Goal: Transaction & Acquisition: Purchase product/service

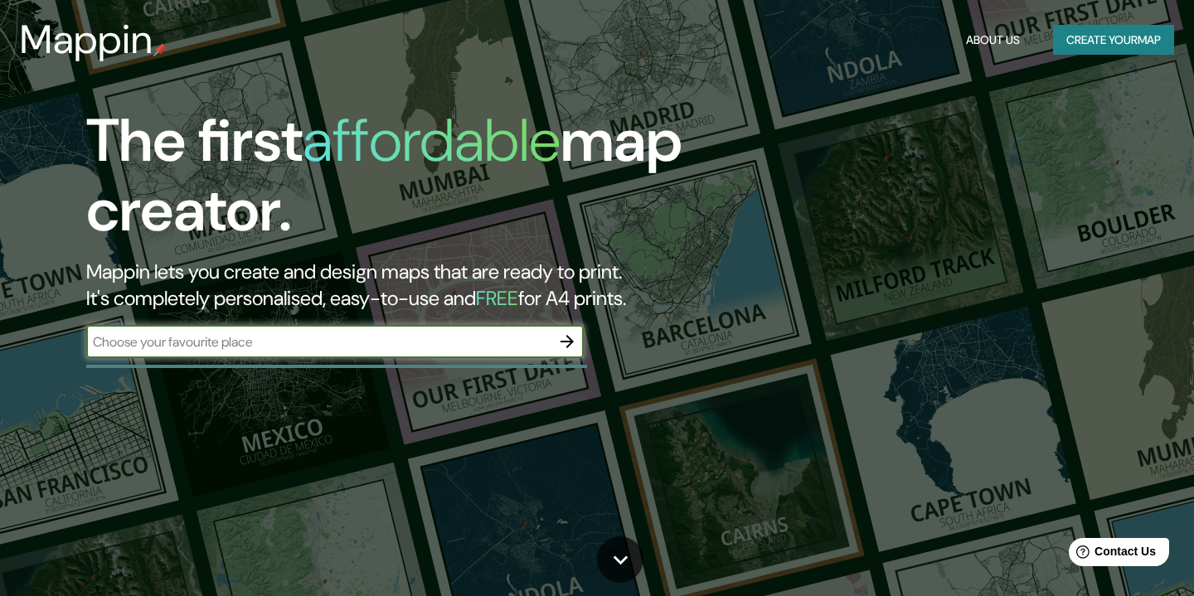
click at [570, 341] on icon "button" at bounding box center [567, 341] width 13 height 13
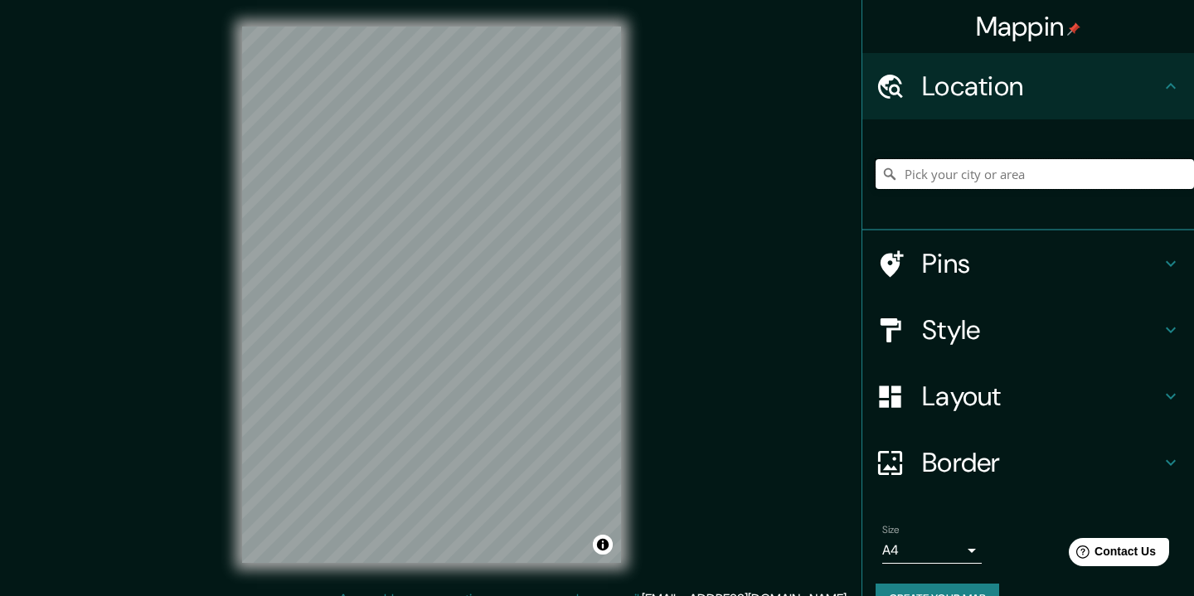
click at [1067, 164] on input "Pick your city or area" at bounding box center [1035, 174] width 319 height 30
click at [1015, 171] on input "[GEOGRAPHIC_DATA], [GEOGRAPHIC_DATA]" at bounding box center [1035, 174] width 319 height 30
click at [908, 174] on input "[GEOGRAPHIC_DATA], [GEOGRAPHIC_DATA]" at bounding box center [1035, 174] width 319 height 30
drag, startPoint x: 998, startPoint y: 177, endPoint x: 881, endPoint y: 177, distance: 117.0
click at [881, 177] on input "Tuxtla [PERSON_NAME], [GEOGRAPHIC_DATA], [GEOGRAPHIC_DATA]" at bounding box center [1035, 174] width 319 height 30
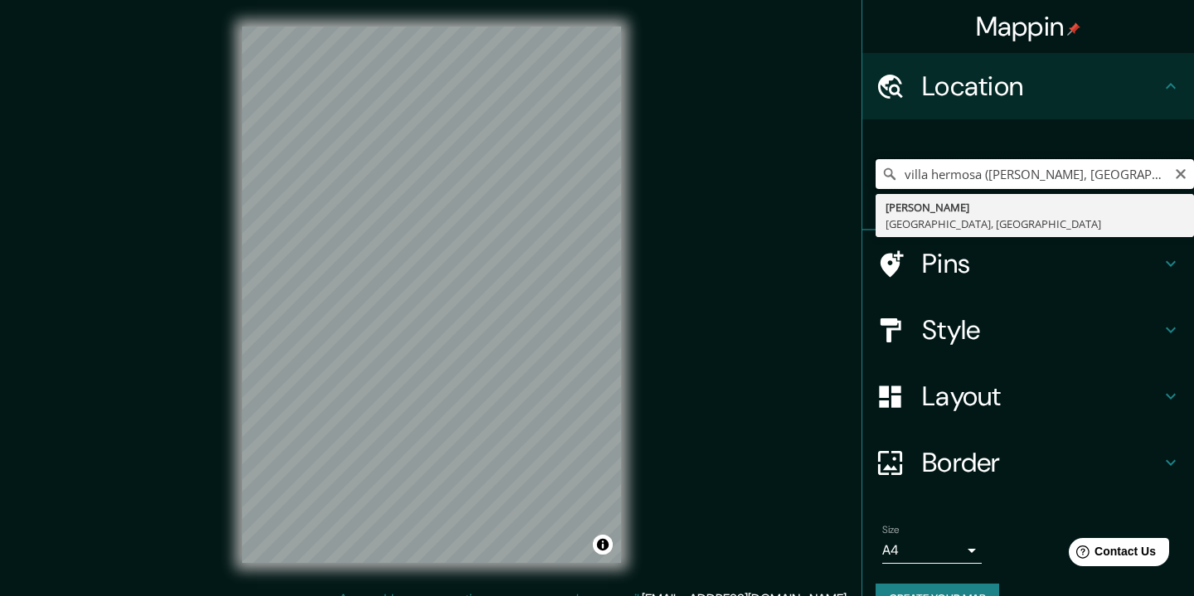
click at [1106, 173] on input "villa hermosa ([PERSON_NAME], [GEOGRAPHIC_DATA], [GEOGRAPHIC_DATA]" at bounding box center [1035, 174] width 319 height 30
drag, startPoint x: 983, startPoint y: 174, endPoint x: 1113, endPoint y: 168, distance: 130.4
click at [1113, 168] on input "villa hermosa ([PERSON_NAME]) , [GEOGRAPHIC_DATA], [GEOGRAPHIC_DATA]" at bounding box center [1035, 174] width 319 height 30
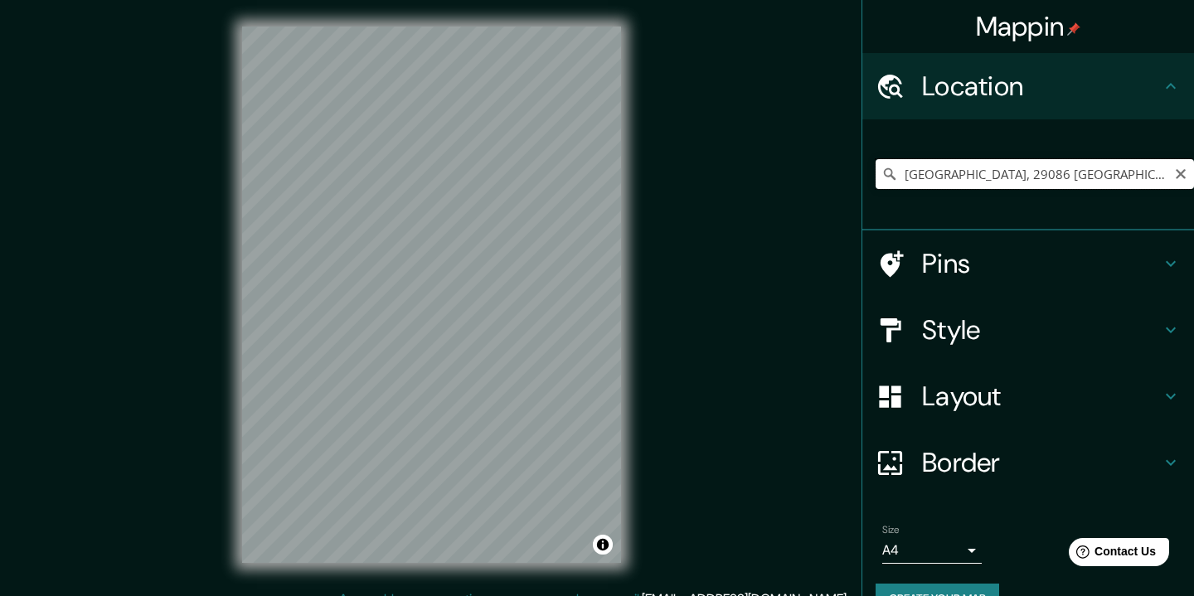
drag, startPoint x: 1028, startPoint y: 178, endPoint x: 992, endPoint y: 177, distance: 35.7
click at [992, 177] on input "[GEOGRAPHIC_DATA], 29086 [GEOGRAPHIC_DATA][PERSON_NAME], [GEOGRAPHIC_DATA], [GE…" at bounding box center [1035, 174] width 319 height 30
drag, startPoint x: 1130, startPoint y: 175, endPoint x: 996, endPoint y: 182, distance: 133.8
click at [996, 182] on input "[GEOGRAPHIC_DATA], 29020 [GEOGRAPHIC_DATA][PERSON_NAME], [GEOGRAPHIC_DATA], [GE…" at bounding box center [1035, 174] width 319 height 30
click at [656, 357] on div "Mappin Location [GEOGRAPHIC_DATA], [GEOGRAPHIC_DATA][PERSON_NAME], [GEOGRAPHIC_…" at bounding box center [597, 308] width 1194 height 616
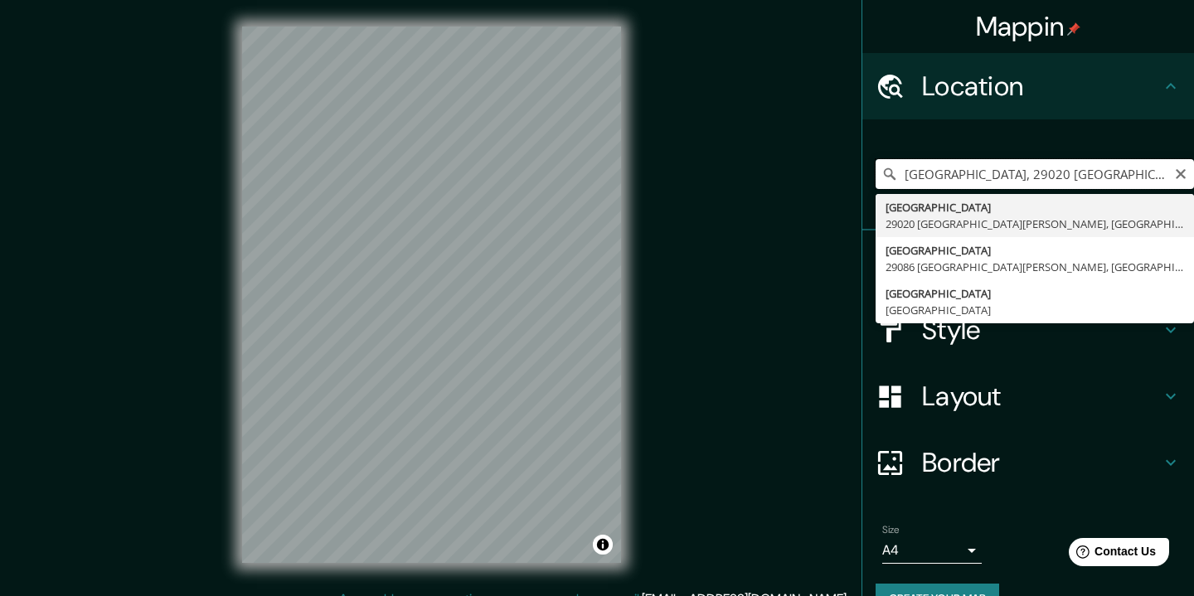
drag, startPoint x: 1029, startPoint y: 178, endPoint x: 897, endPoint y: 178, distance: 131.1
click at [897, 178] on div "[GEOGRAPHIC_DATA], 29020 [GEOGRAPHIC_DATA][PERSON_NAME], [GEOGRAPHIC_DATA], [GE…" at bounding box center [1035, 174] width 319 height 30
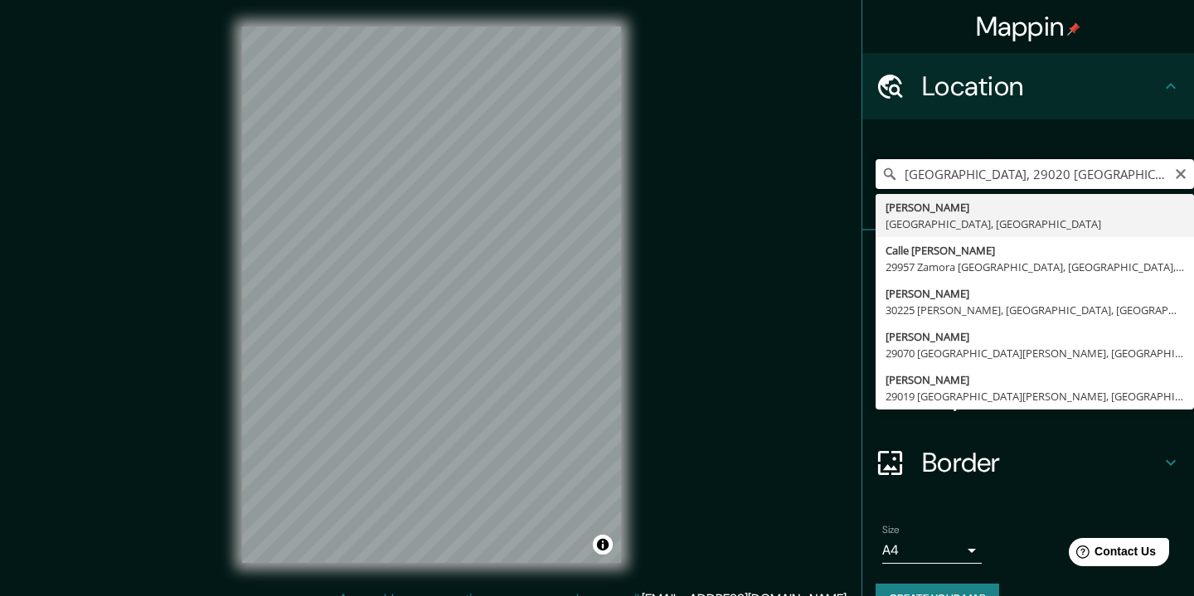
drag, startPoint x: 1024, startPoint y: 174, endPoint x: 792, endPoint y: 168, distance: 231.5
click at [792, 168] on div "Mappin Location [GEOGRAPHIC_DATA], [GEOGRAPHIC_DATA][PERSON_NAME], [GEOGRAPHIC_…" at bounding box center [597, 308] width 1194 height 616
click at [1118, 178] on input "Tuxtla [PERSON_NAME], [GEOGRAPHIC_DATA], [GEOGRAPHIC_DATA]" at bounding box center [1035, 174] width 319 height 30
type input "Tuxtla [PERSON_NAME], [GEOGRAPHIC_DATA], [GEOGRAPHIC_DATA]"
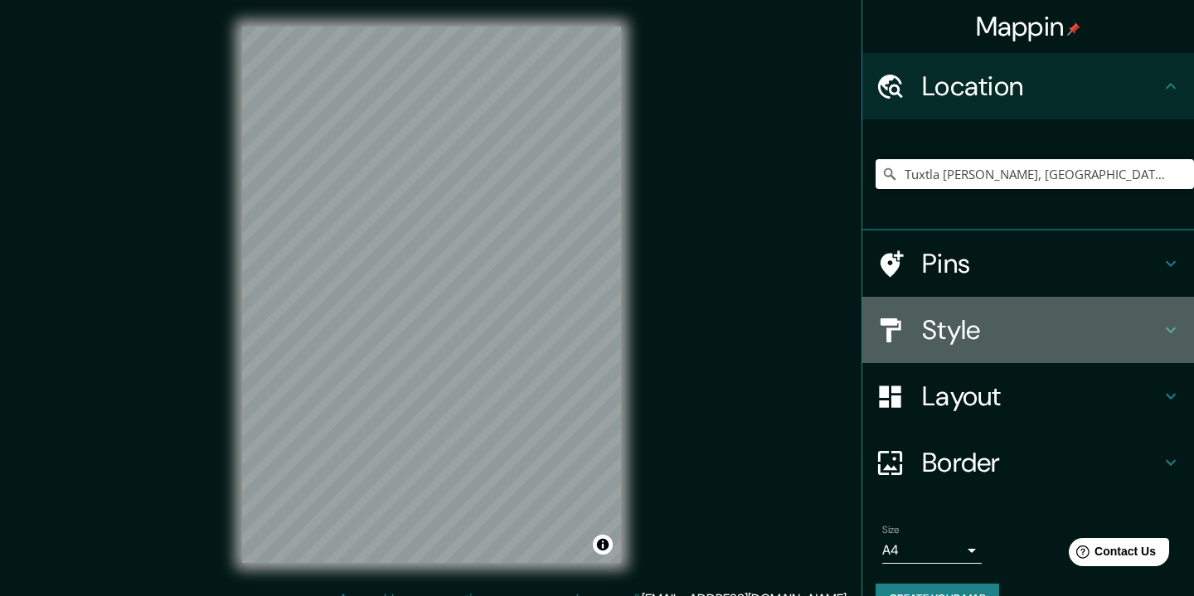
click at [1061, 316] on h4 "Style" at bounding box center [1041, 330] width 239 height 33
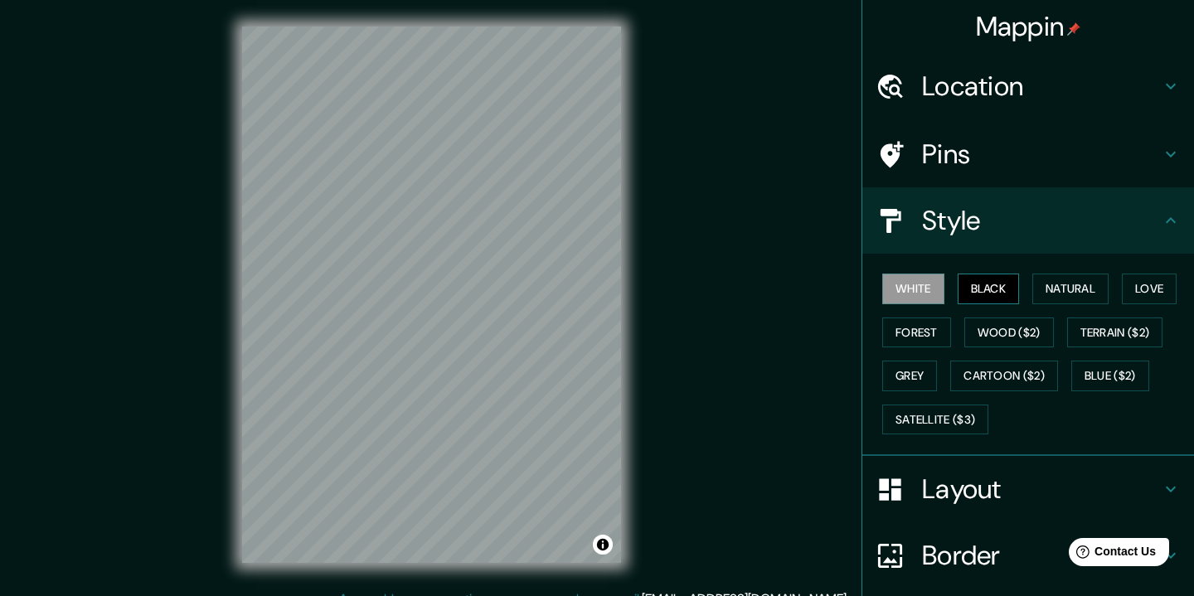
click at [1002, 280] on button "Black" at bounding box center [989, 289] width 62 height 31
click at [1055, 281] on button "Natural" at bounding box center [1071, 289] width 76 height 31
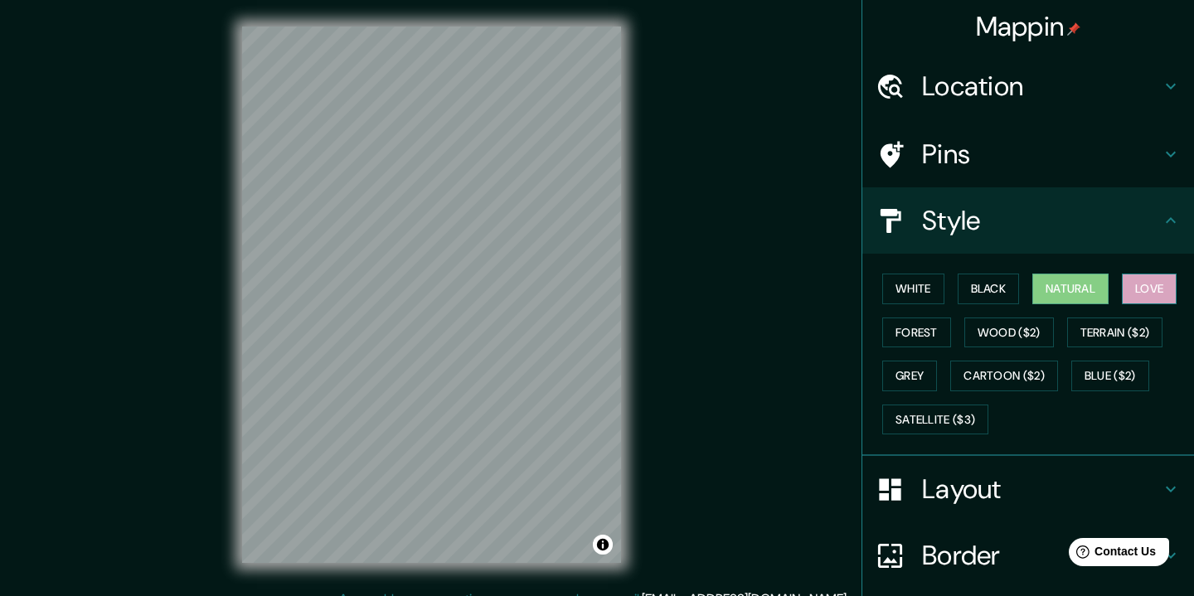
click at [1149, 279] on button "Love" at bounding box center [1149, 289] width 55 height 31
click at [928, 337] on button "Forest" at bounding box center [917, 333] width 69 height 31
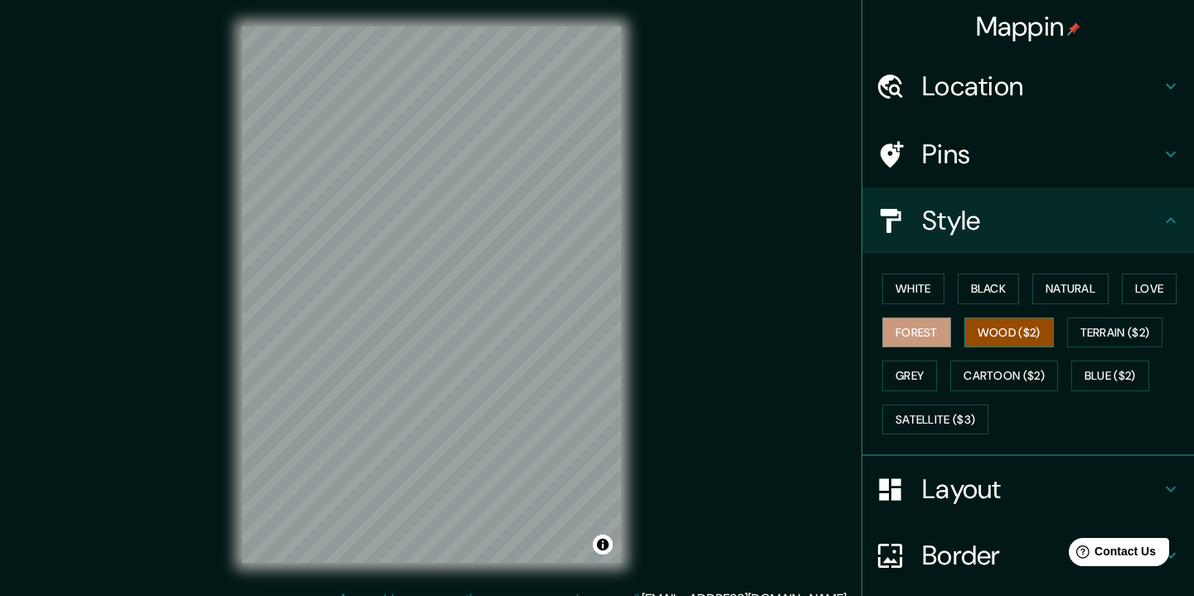
click at [994, 331] on button "Wood ($2)" at bounding box center [1010, 333] width 90 height 31
click at [919, 383] on button "Grey" at bounding box center [910, 376] width 55 height 31
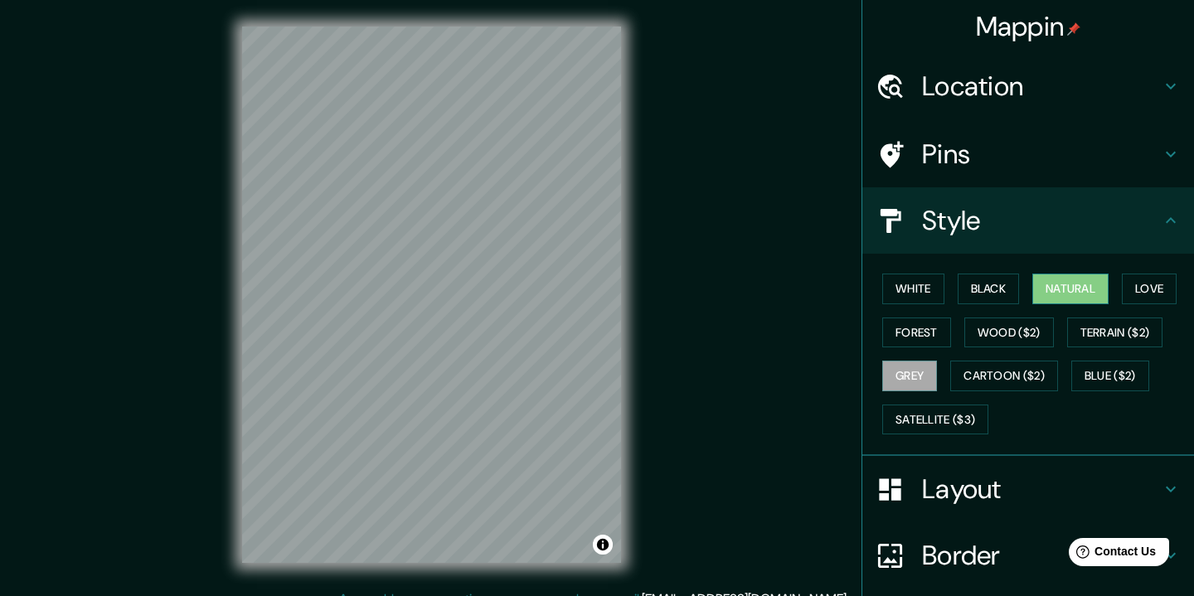
click at [1086, 293] on button "Natural" at bounding box center [1071, 289] width 76 height 31
click at [956, 426] on button "Satellite ($3)" at bounding box center [936, 420] width 106 height 31
click at [921, 379] on button "Grey" at bounding box center [910, 376] width 55 height 31
click at [928, 289] on button "White" at bounding box center [914, 289] width 62 height 31
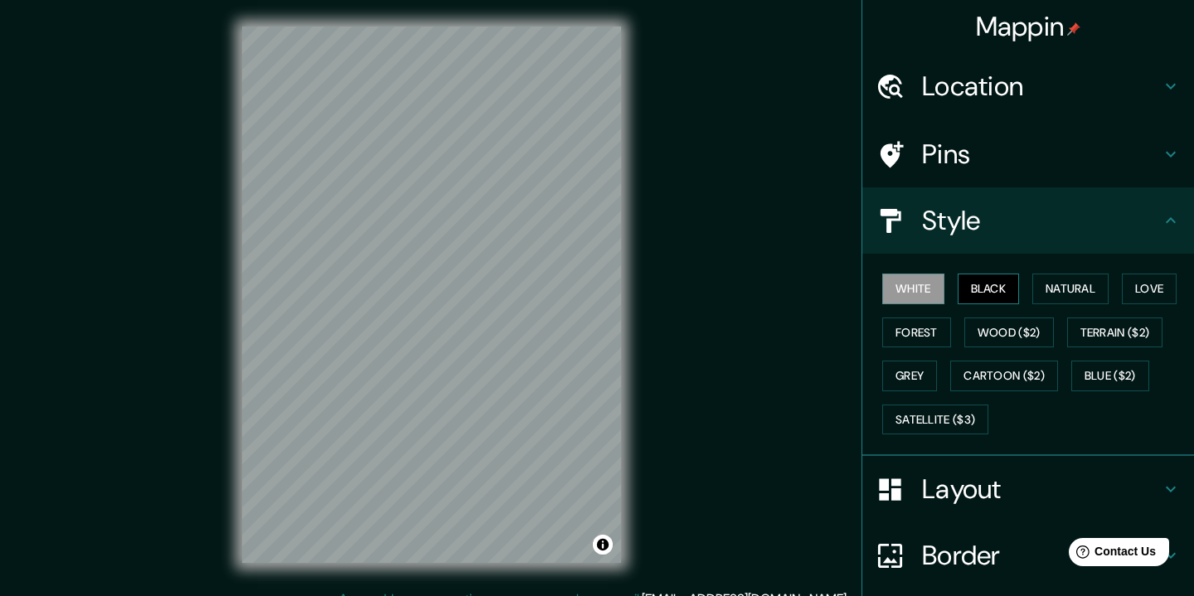
click at [999, 297] on button "Black" at bounding box center [989, 289] width 62 height 31
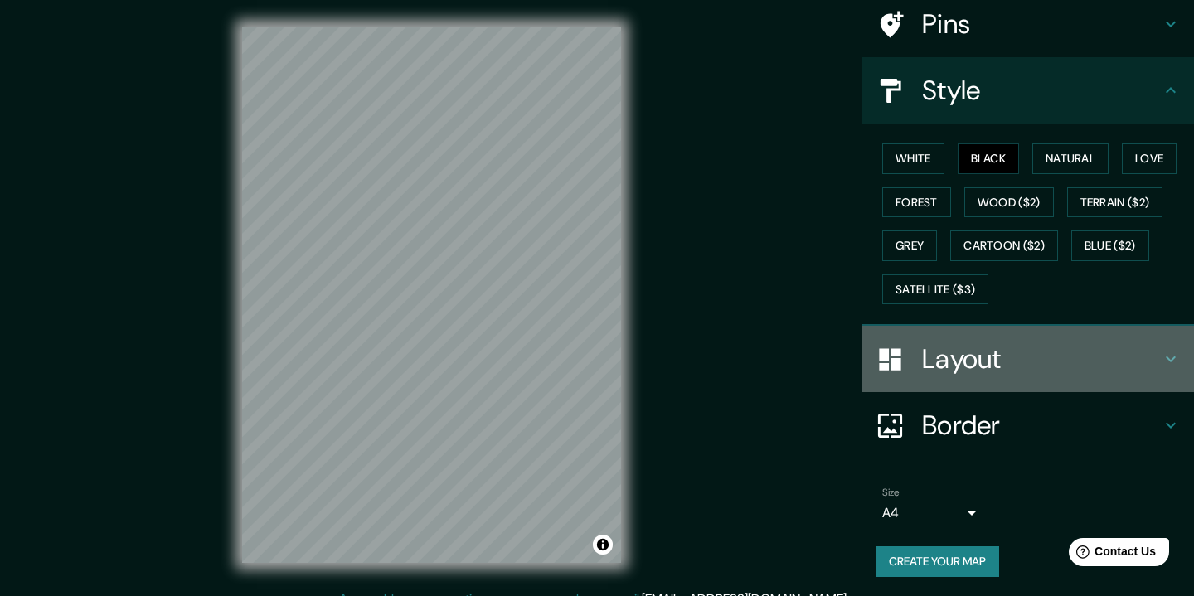
click at [1018, 359] on h4 "Layout" at bounding box center [1041, 359] width 239 height 33
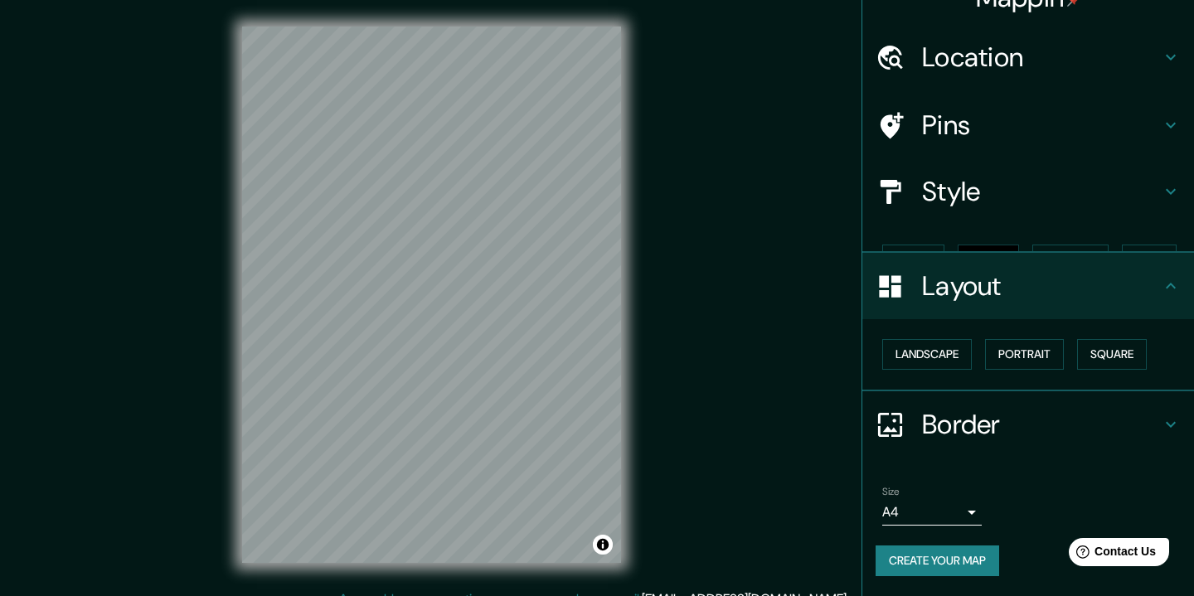
scroll to position [0, 0]
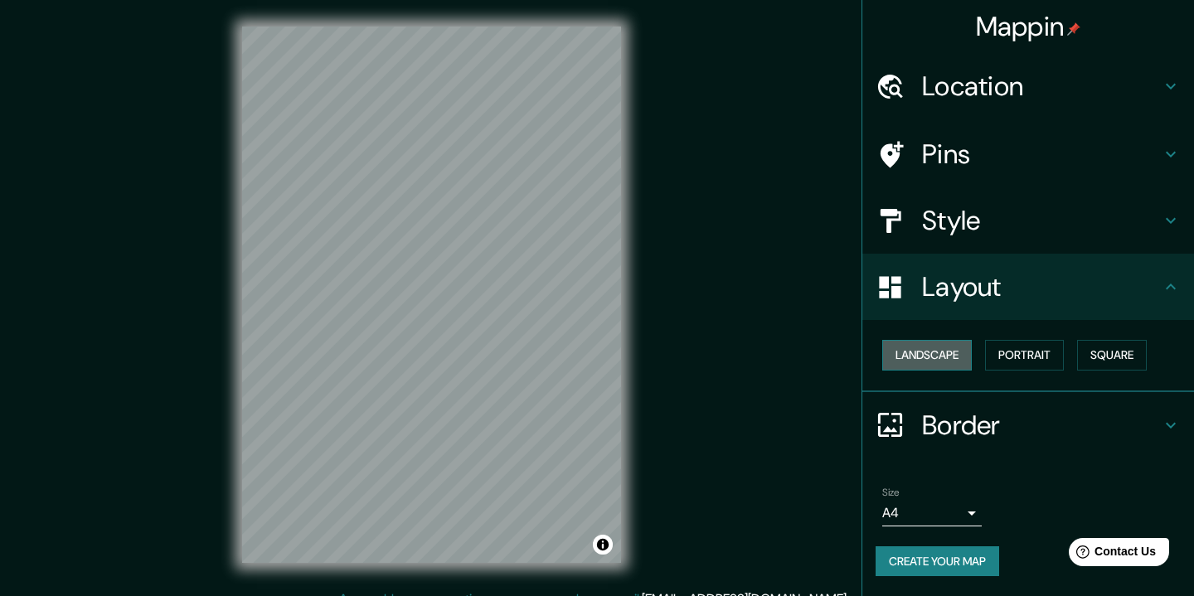
click at [942, 365] on button "Landscape" at bounding box center [928, 355] width 90 height 31
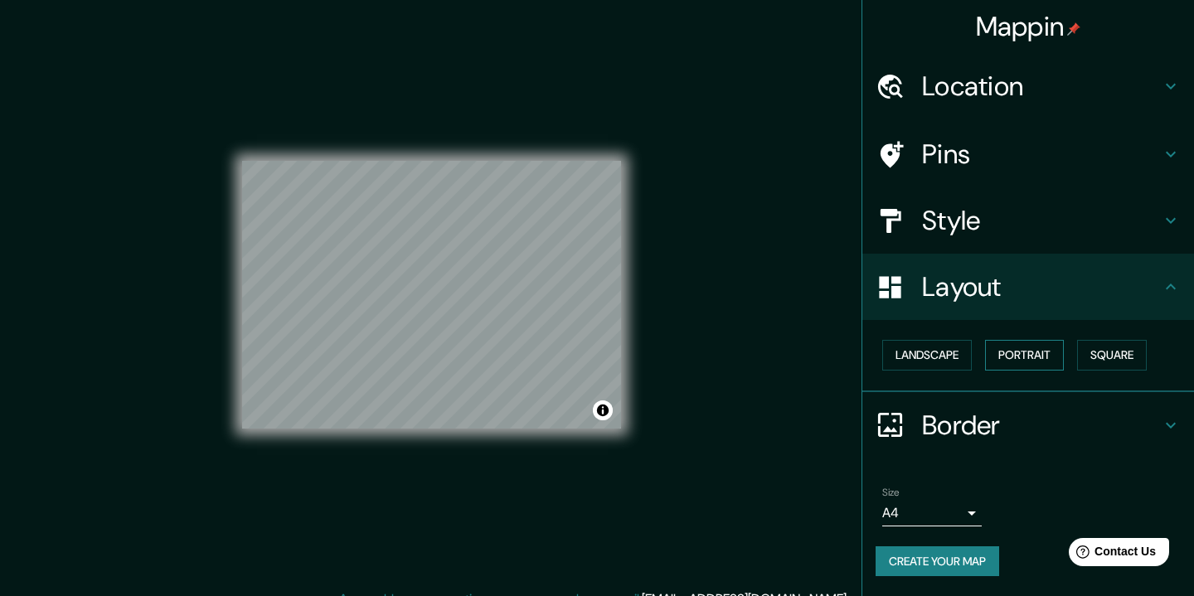
click at [1022, 360] on button "Portrait" at bounding box center [1024, 355] width 79 height 31
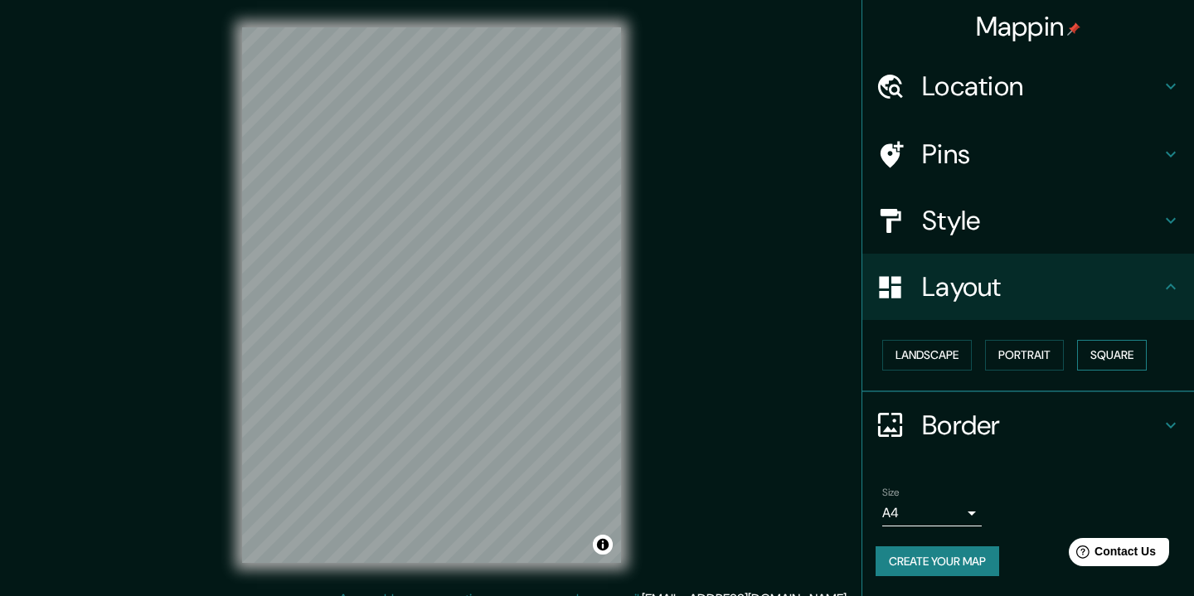
click at [1111, 359] on button "Square" at bounding box center [1112, 355] width 70 height 31
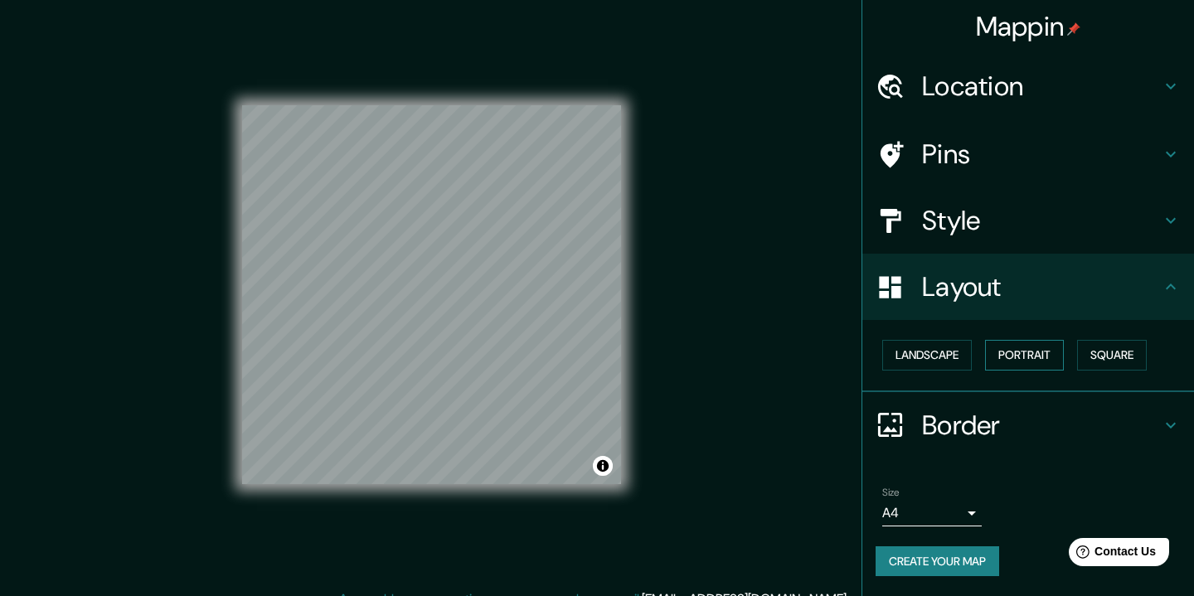
click at [1036, 345] on button "Portrait" at bounding box center [1024, 355] width 79 height 31
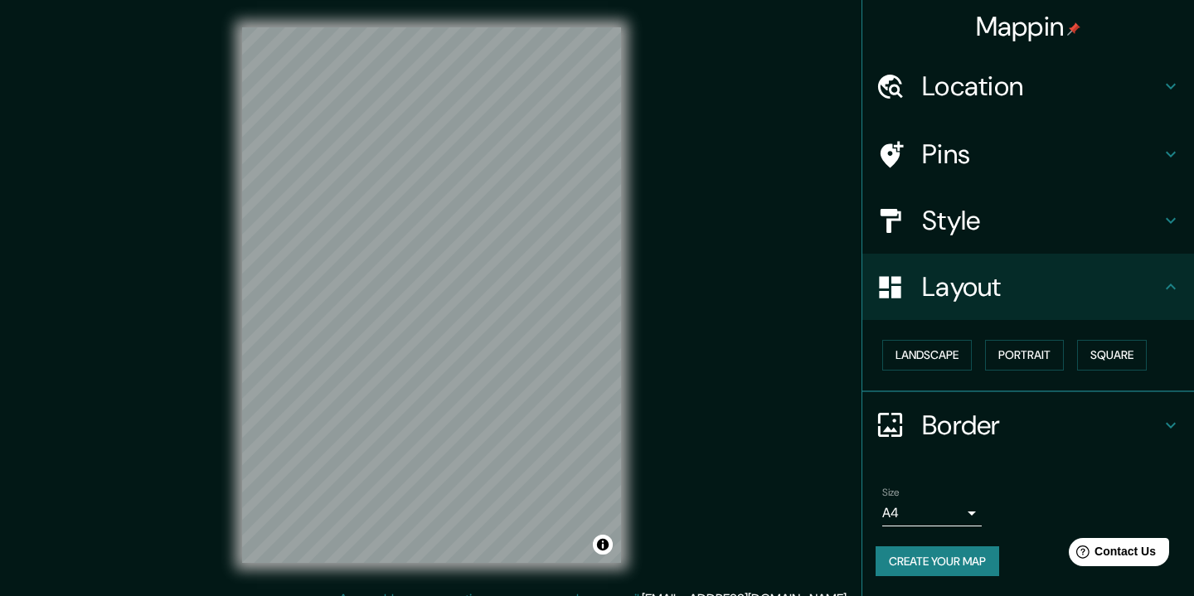
click at [953, 434] on h4 "Border" at bounding box center [1041, 425] width 239 height 33
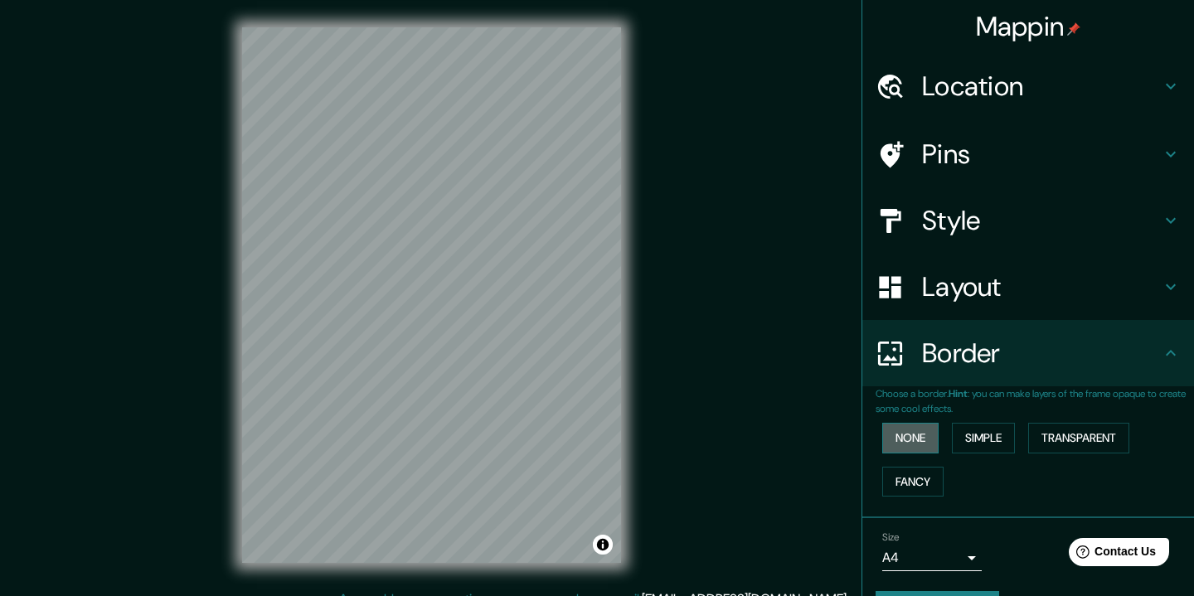
click at [932, 440] on button "None" at bounding box center [911, 438] width 56 height 31
click at [984, 439] on button "Simple" at bounding box center [983, 438] width 63 height 31
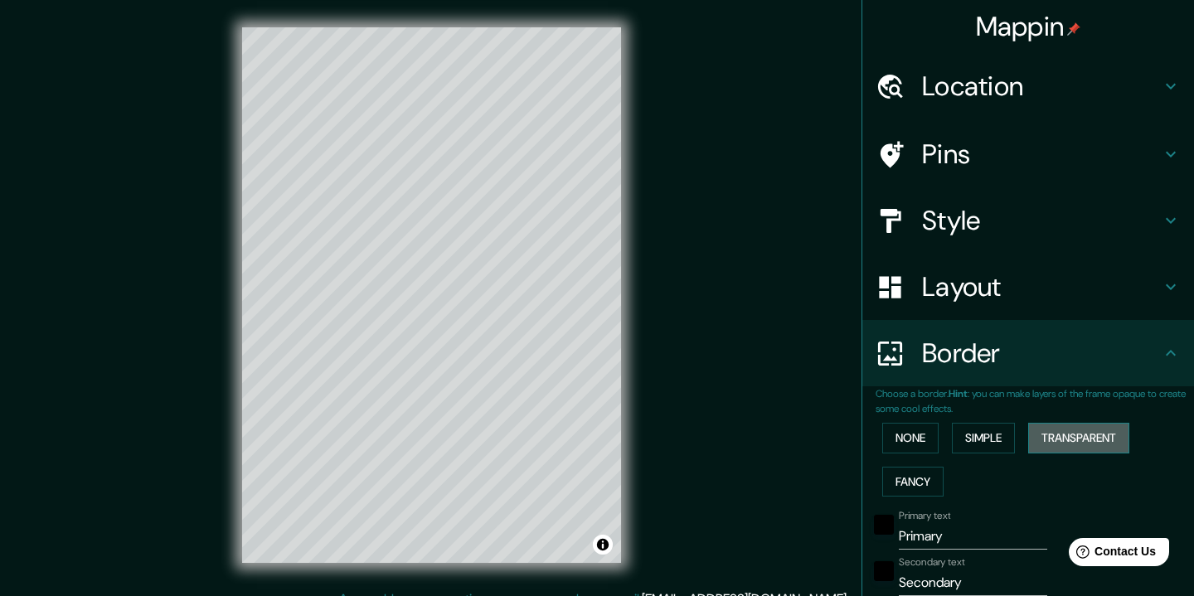
click at [1071, 434] on button "Transparent" at bounding box center [1079, 438] width 101 height 31
click at [924, 478] on button "Fancy" at bounding box center [913, 482] width 61 height 31
click at [922, 442] on button "None" at bounding box center [911, 438] width 56 height 31
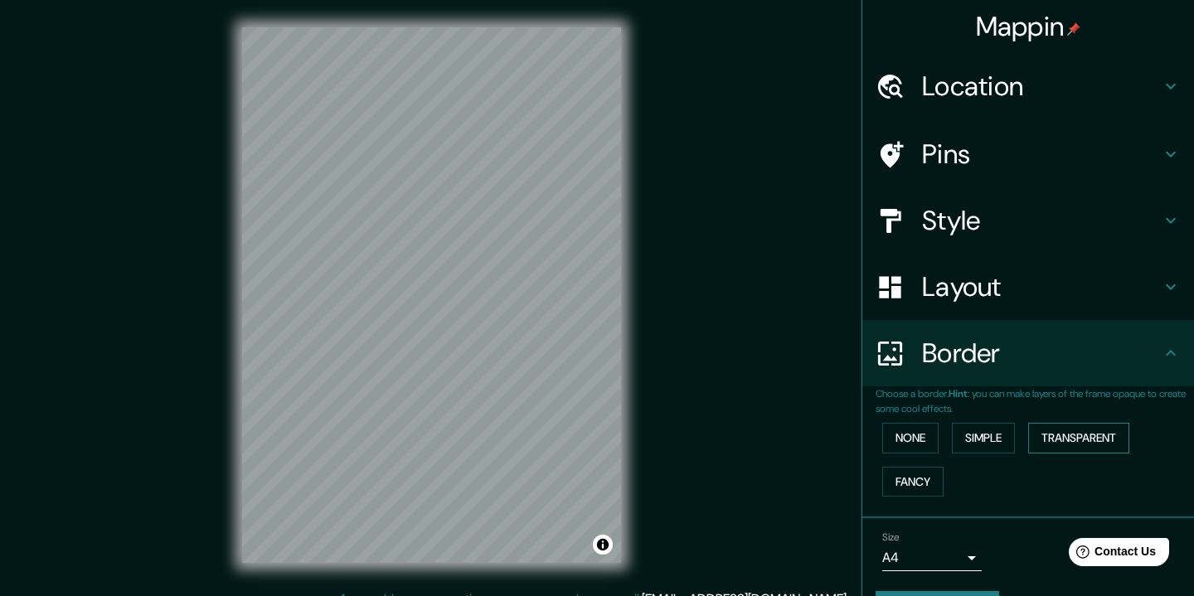
scroll to position [45, 0]
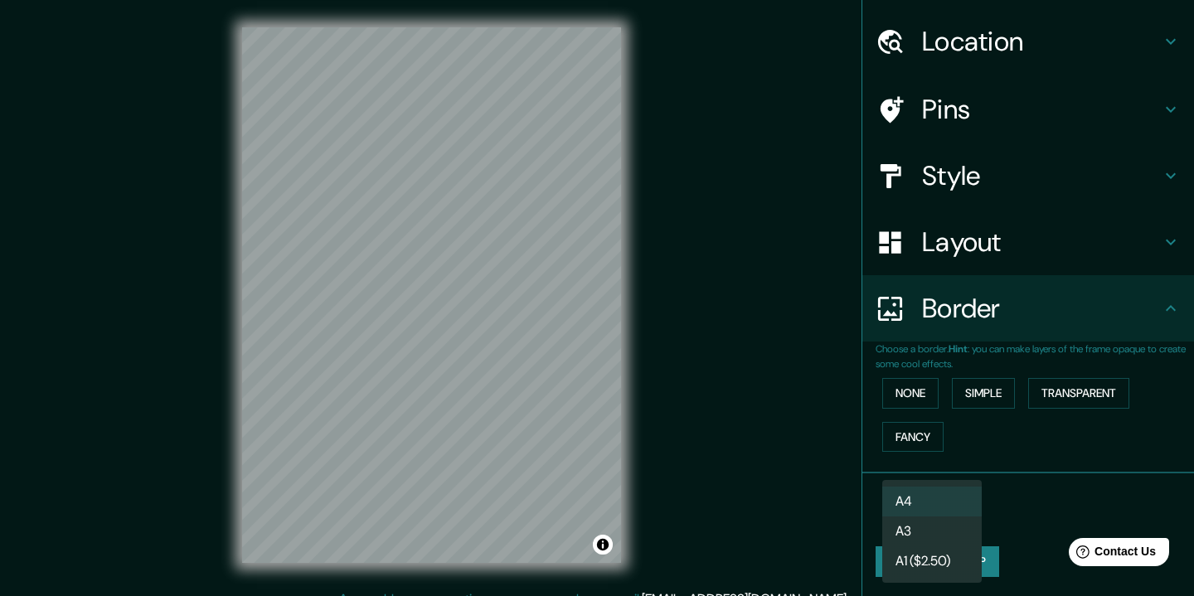
click at [961, 518] on body "Mappin Location [GEOGRAPHIC_DATA][PERSON_NAME], [GEOGRAPHIC_DATA], [GEOGRAPHIC_…" at bounding box center [597, 298] width 1194 height 596
click at [963, 499] on li "A4" at bounding box center [933, 502] width 100 height 30
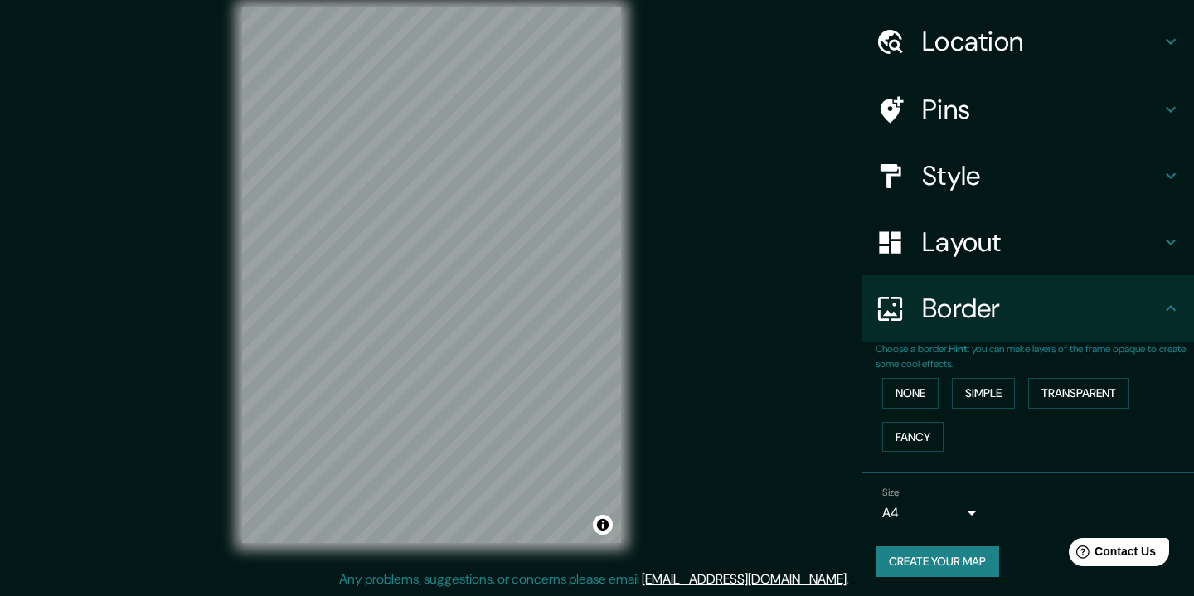
click at [980, 561] on button "Create your map" at bounding box center [938, 562] width 124 height 31
click at [1009, 120] on h4 "Pins" at bounding box center [1041, 109] width 239 height 33
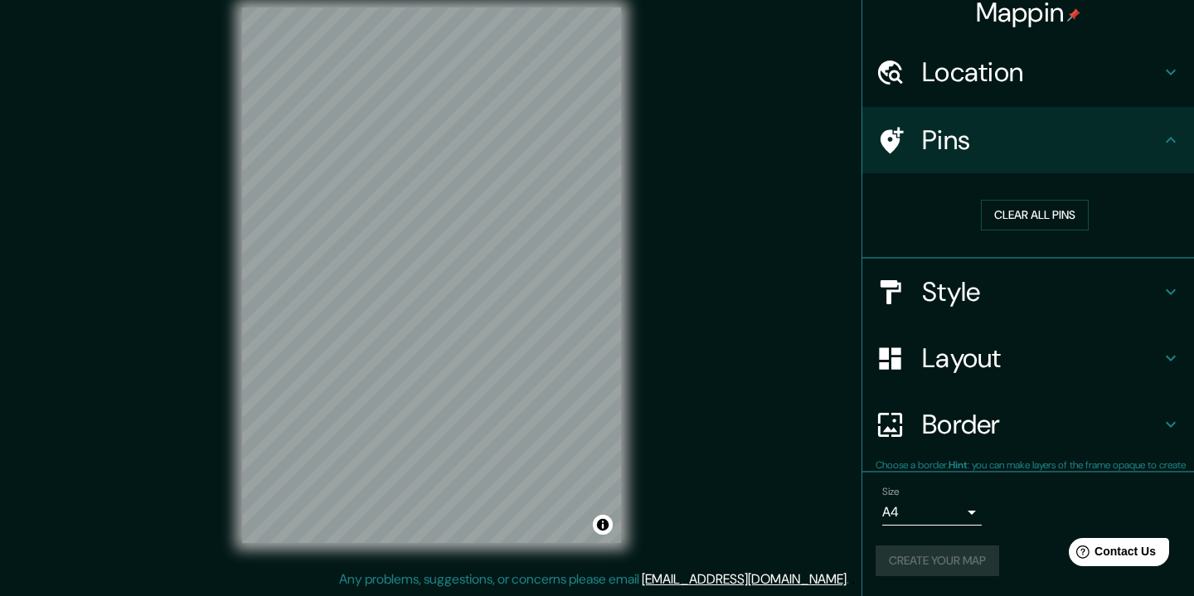
scroll to position [13, 0]
click at [1012, 208] on button "Clear all pins" at bounding box center [1035, 216] width 108 height 31
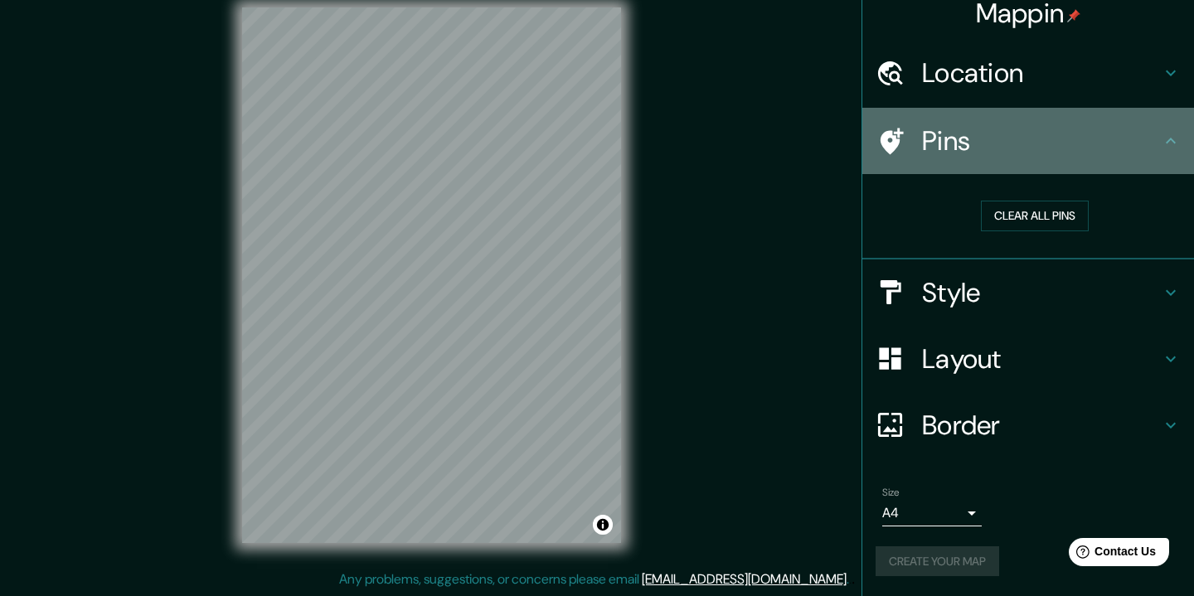
click at [900, 152] on icon at bounding box center [890, 141] width 29 height 29
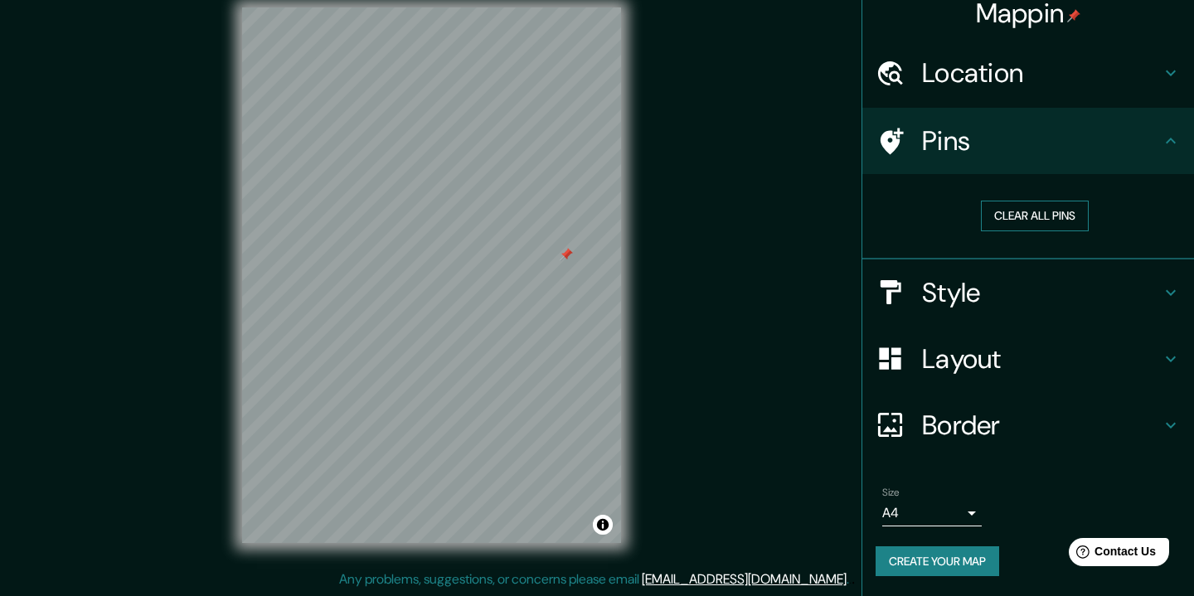
click at [1005, 224] on button "Clear all pins" at bounding box center [1035, 216] width 108 height 31
click at [964, 559] on button "Create your map" at bounding box center [938, 562] width 124 height 31
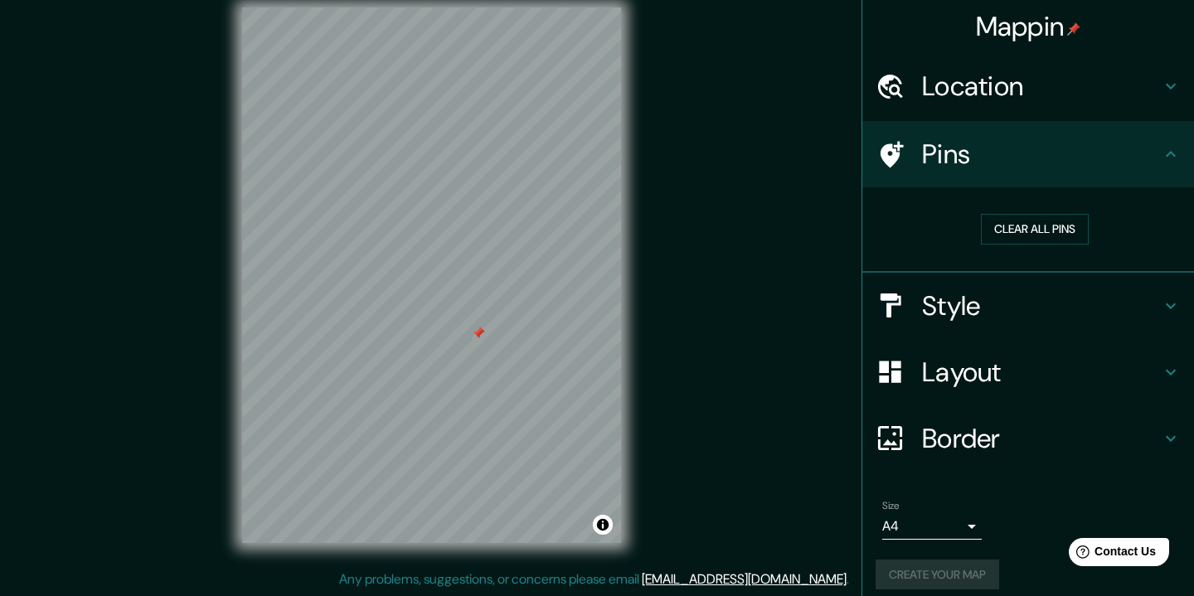
scroll to position [0, 0]
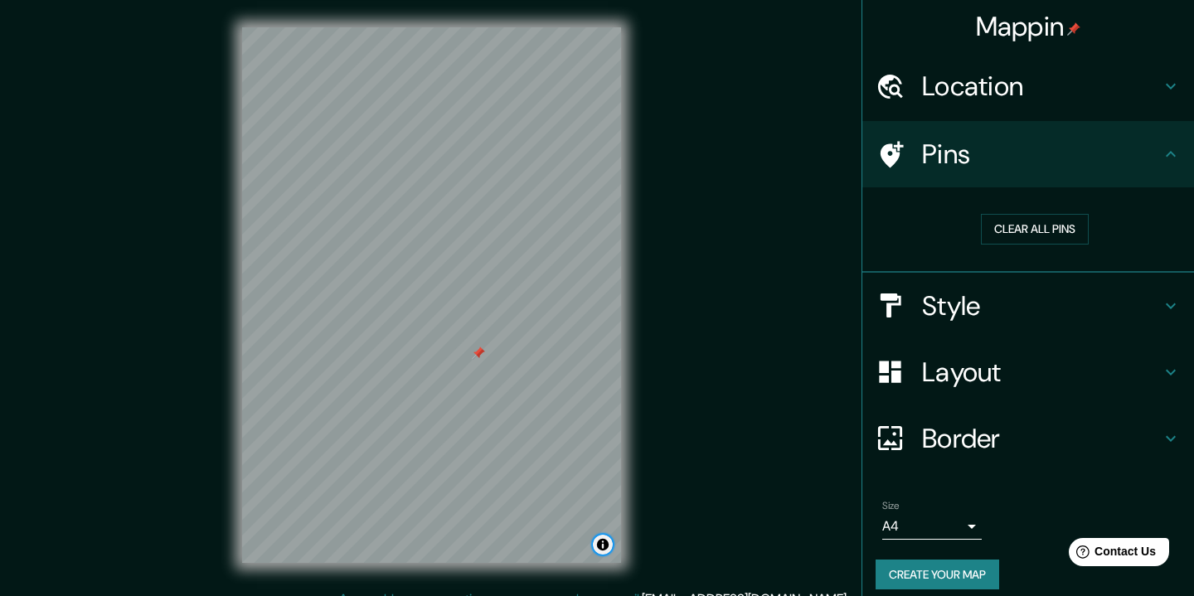
click at [603, 545] on button "Toggle attribution" at bounding box center [603, 545] width 20 height 20
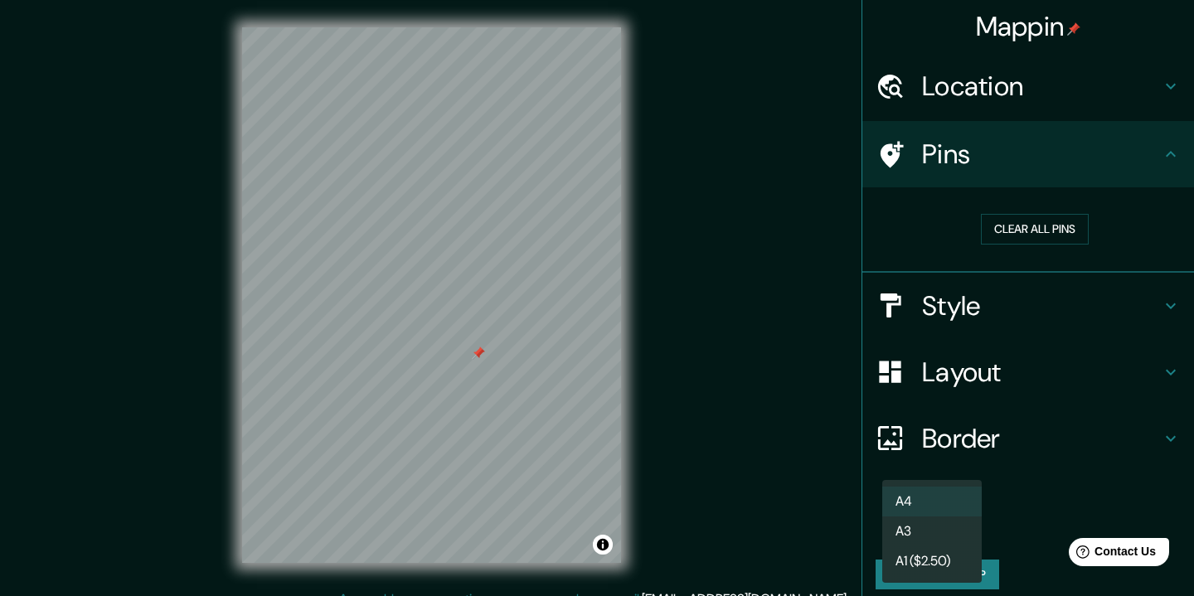
click at [973, 523] on body "Mappin Location [GEOGRAPHIC_DATA][PERSON_NAME], [GEOGRAPHIC_DATA], [GEOGRAPHIC_…" at bounding box center [597, 298] width 1194 height 596
click at [931, 502] on li "A4" at bounding box center [933, 502] width 100 height 30
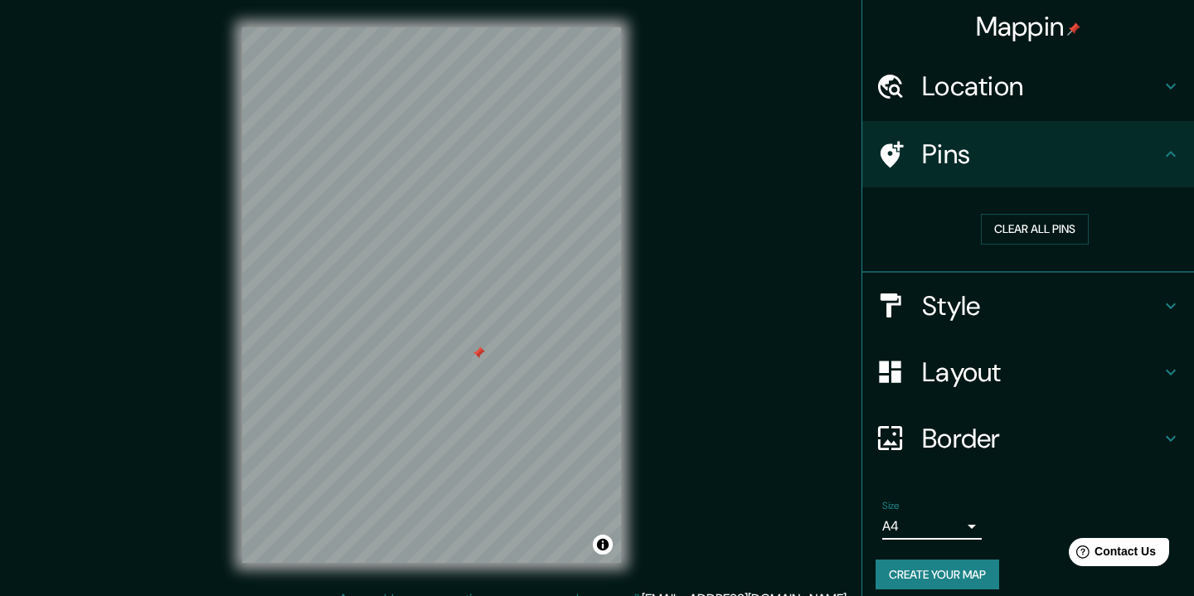
click at [959, 440] on h4 "Border" at bounding box center [1041, 438] width 239 height 33
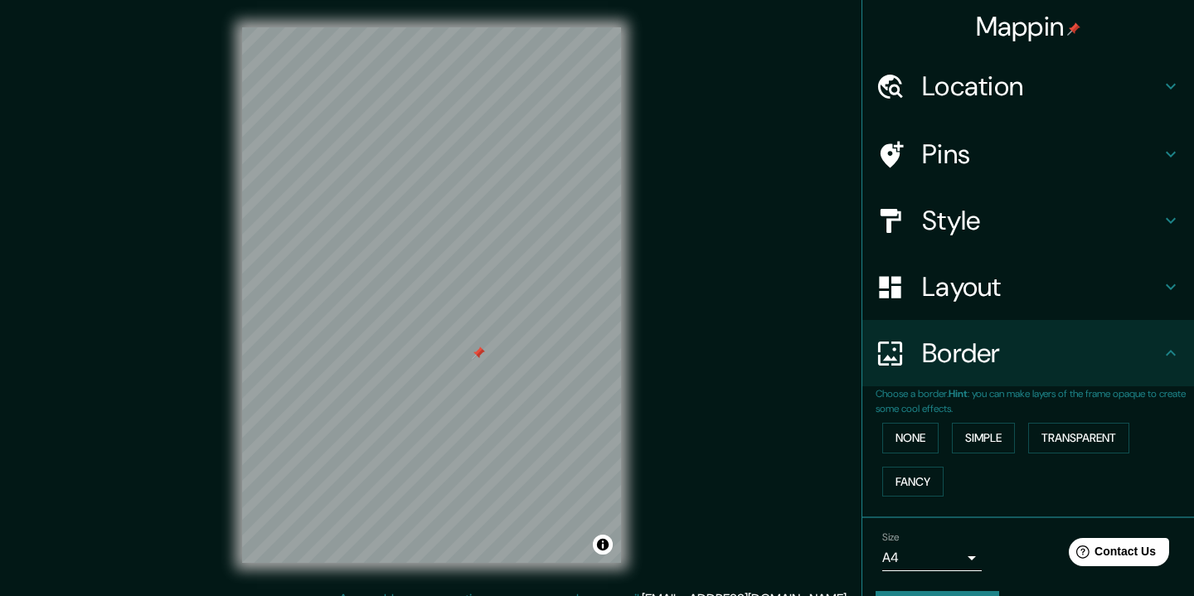
scroll to position [45, 0]
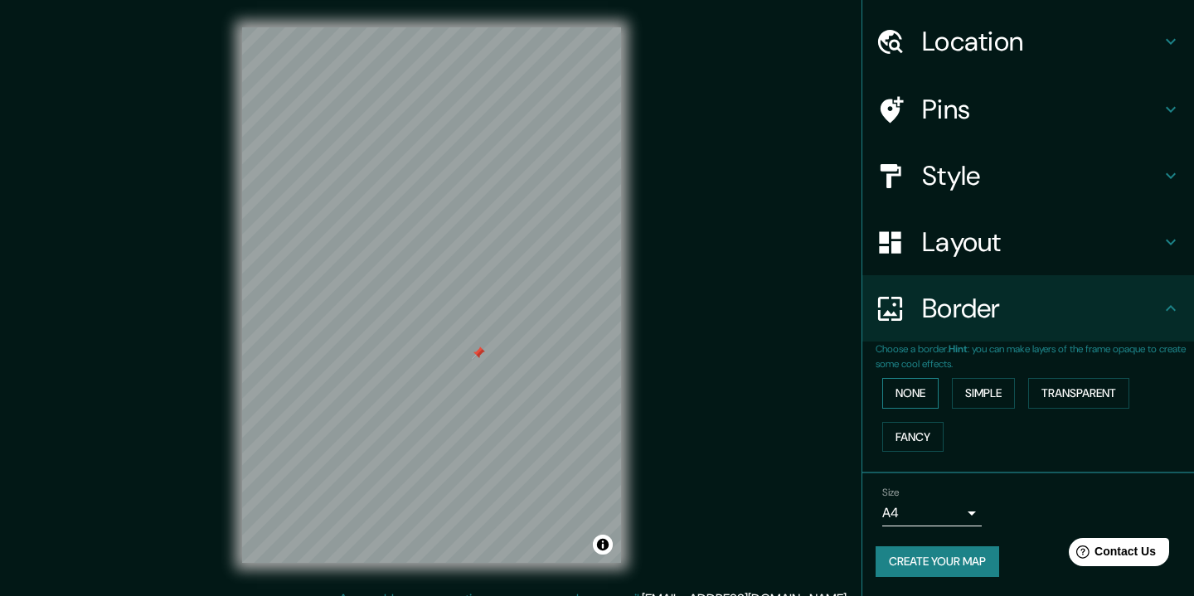
click at [916, 395] on button "None" at bounding box center [911, 393] width 56 height 31
click at [999, 402] on button "Simple" at bounding box center [983, 393] width 63 height 31
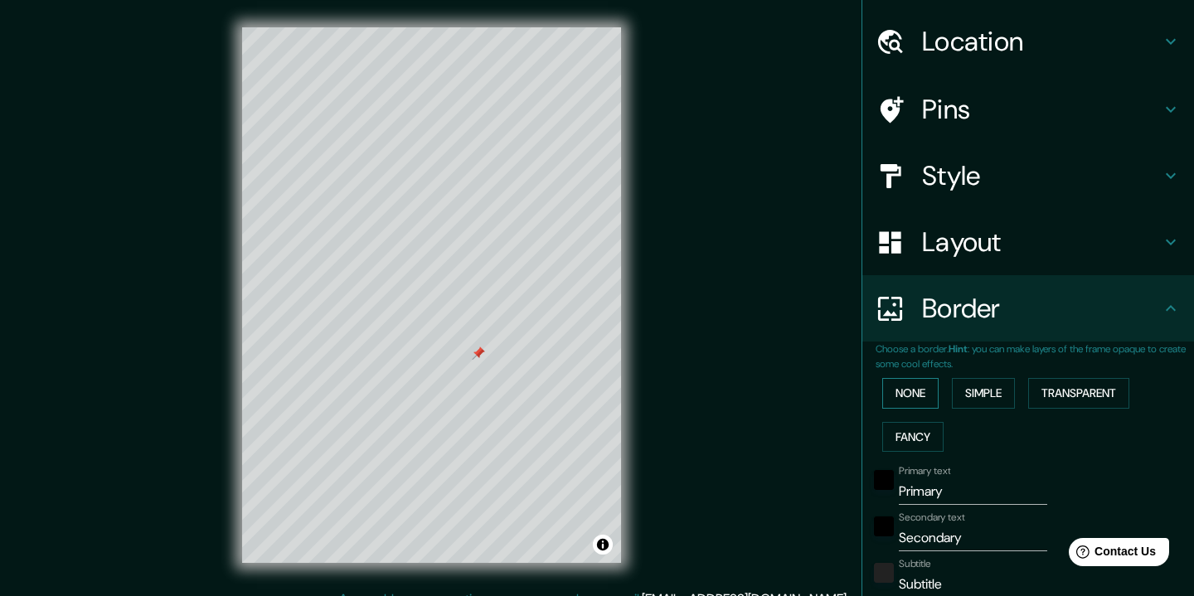
click at [918, 397] on button "None" at bounding box center [911, 393] width 56 height 31
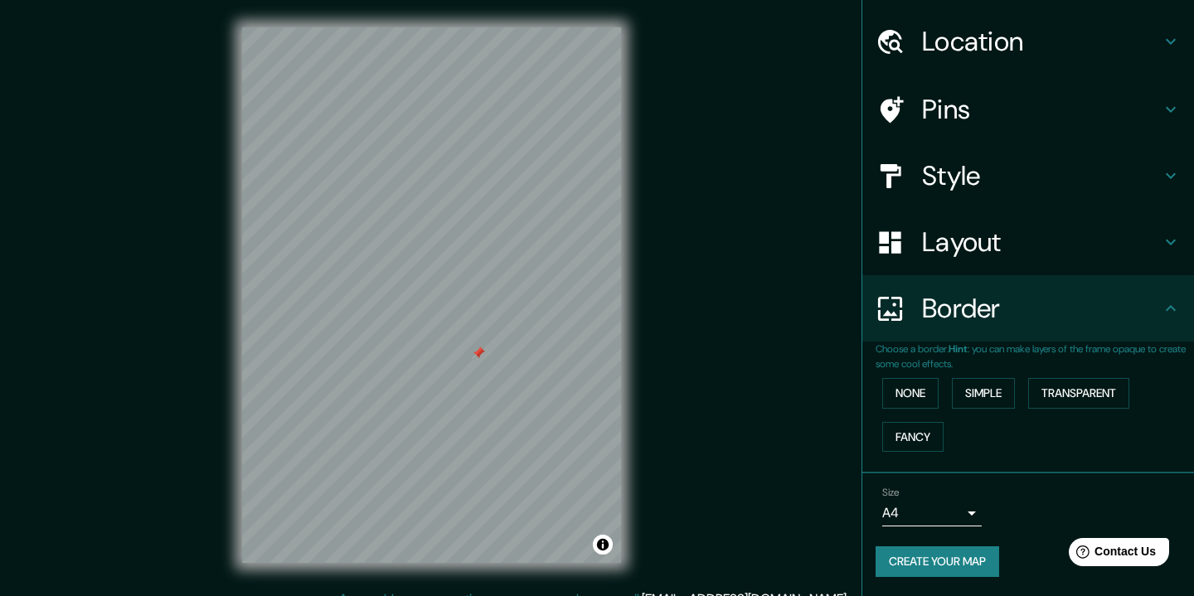
scroll to position [20, 0]
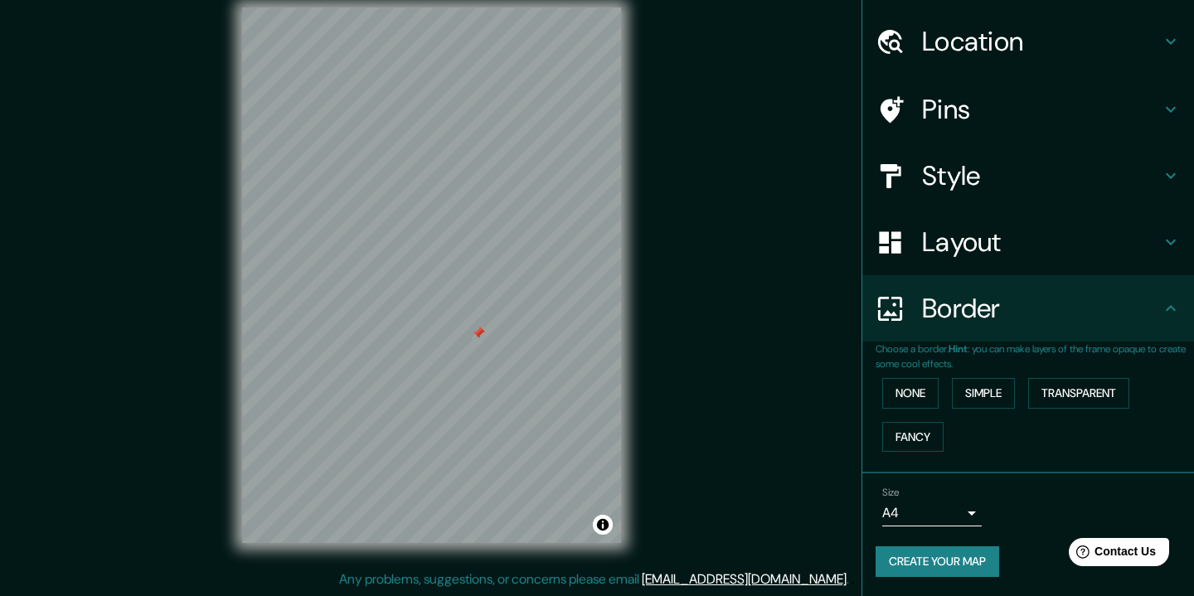
click at [968, 568] on button "Create your map" at bounding box center [938, 562] width 124 height 31
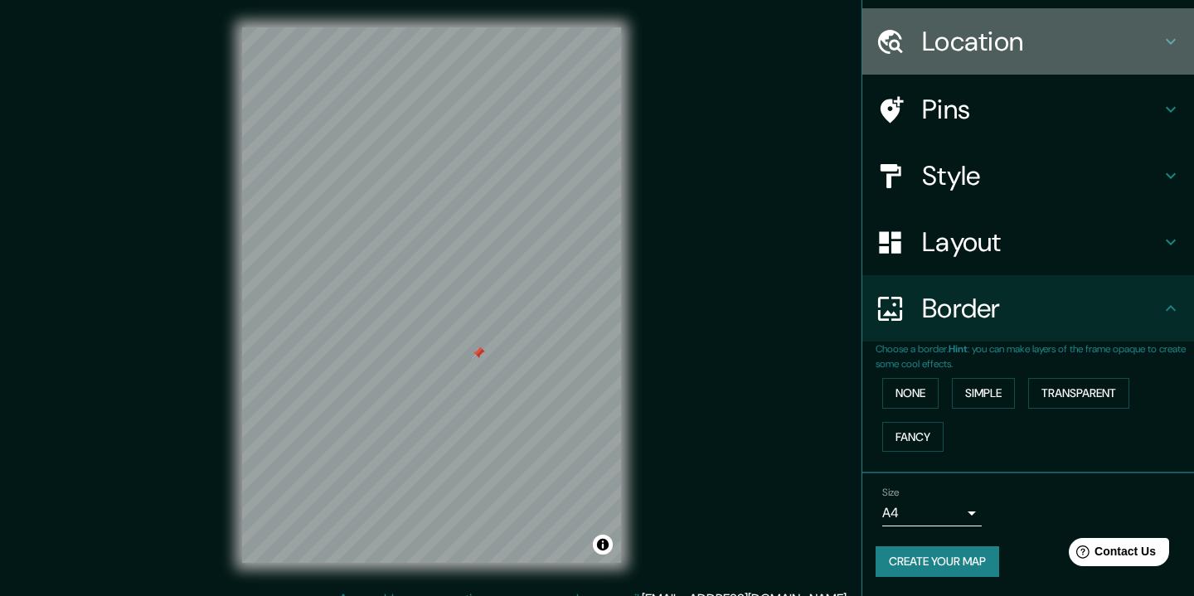
click at [981, 41] on h4 "Location" at bounding box center [1041, 41] width 239 height 33
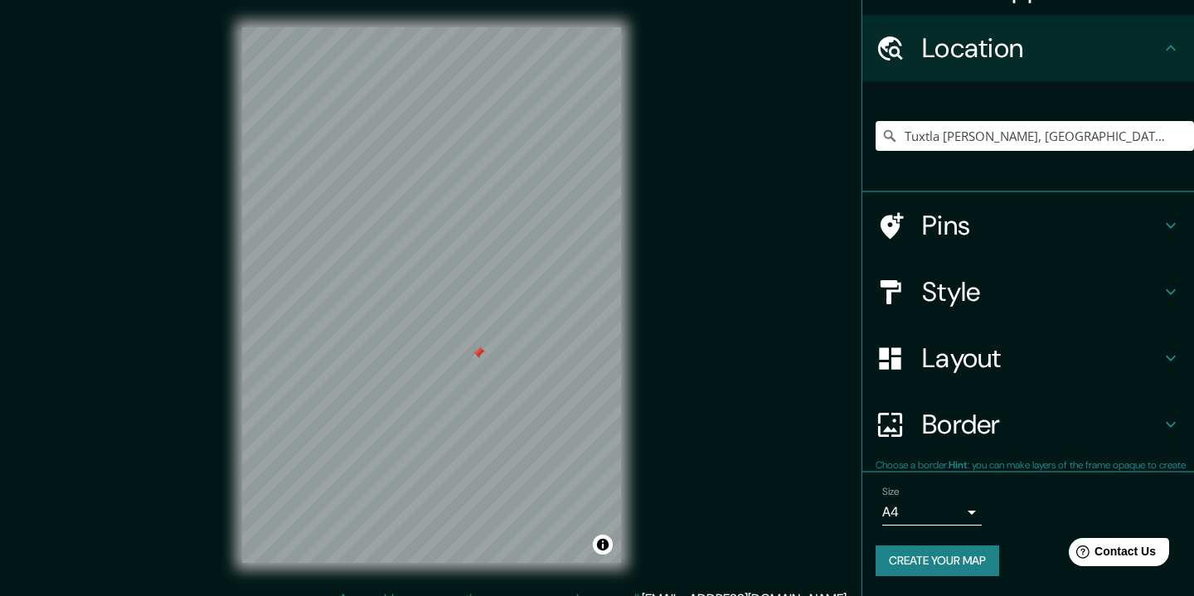
scroll to position [37, 0]
